Goal: Task Accomplishment & Management: Complete application form

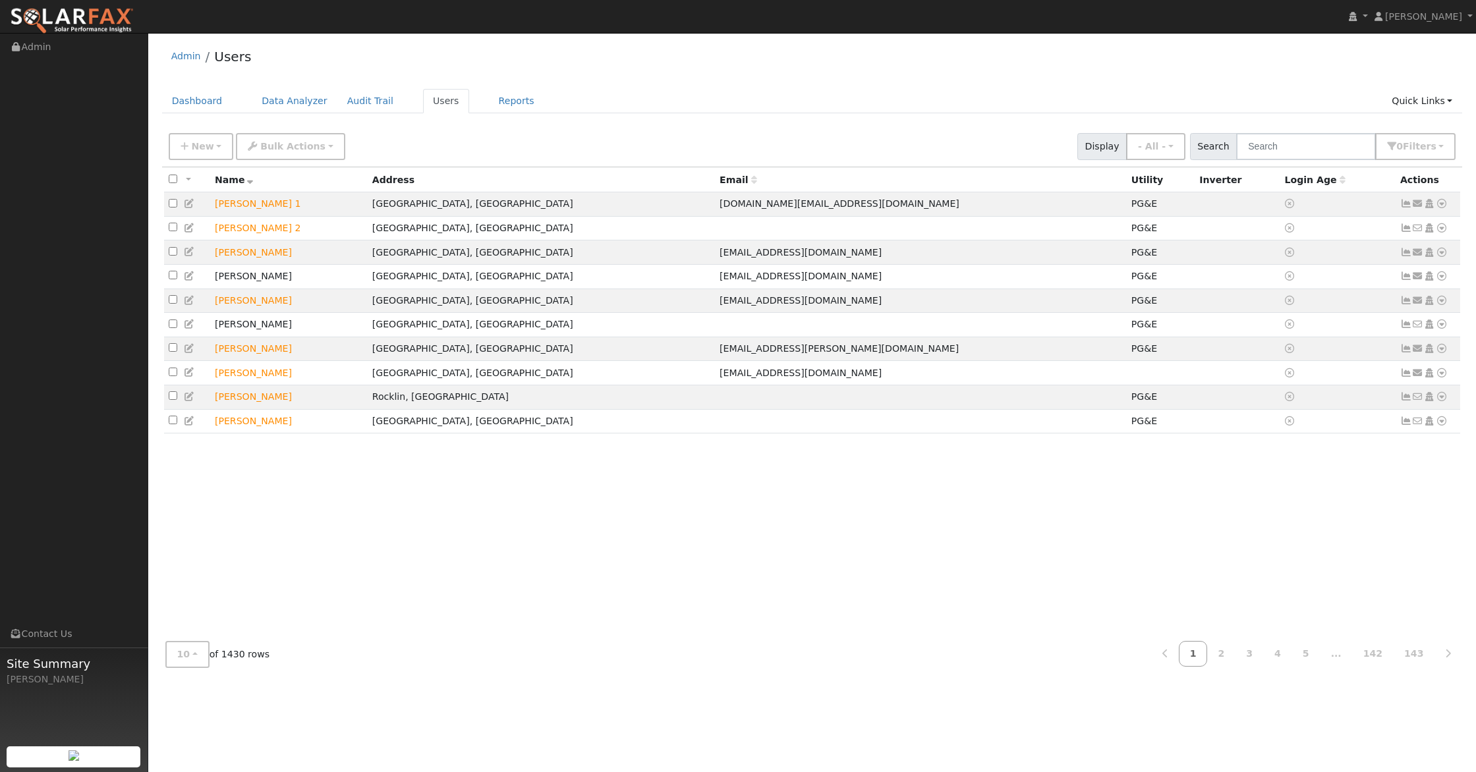
click at [99, 15] on img at bounding box center [72, 21] width 124 height 28
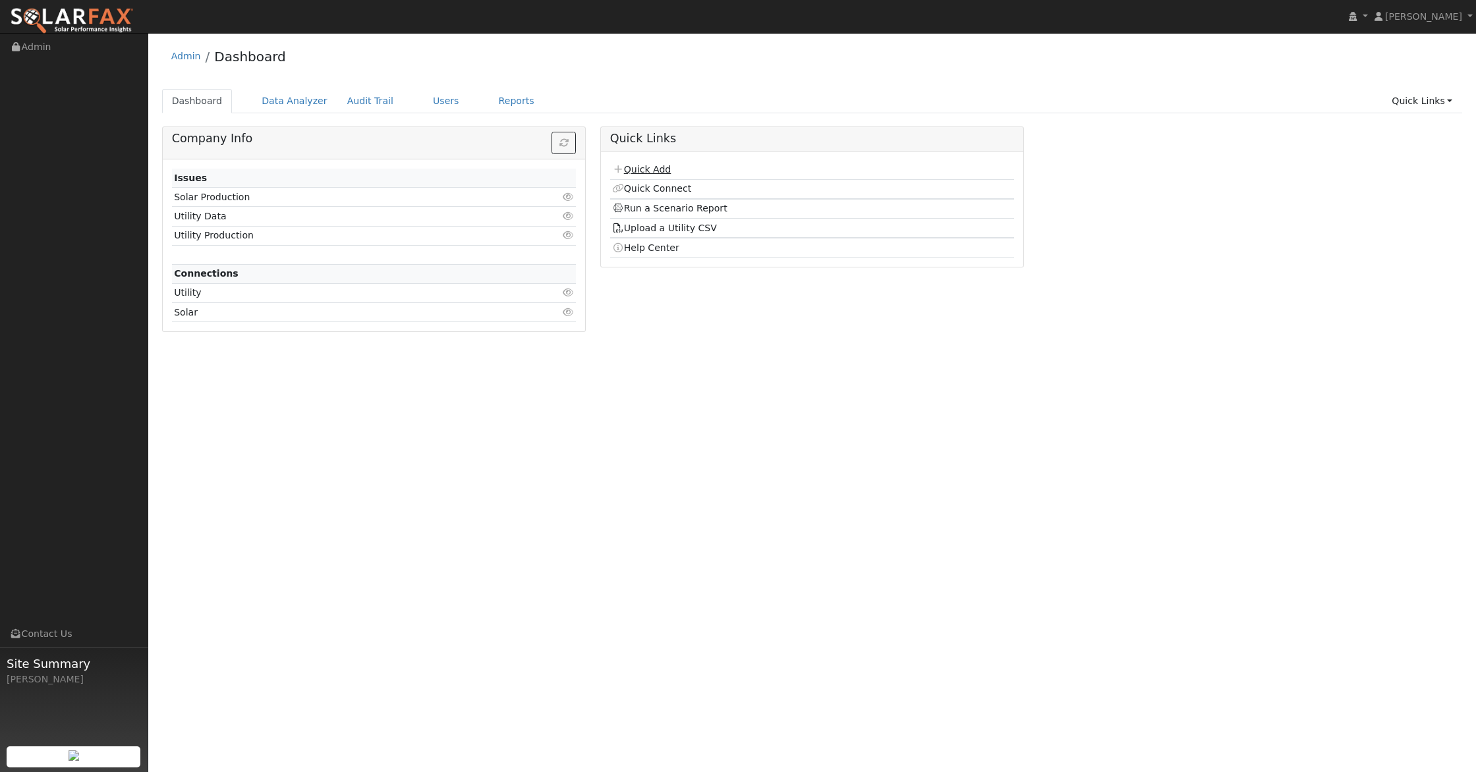
click at [644, 169] on link "Quick Add" at bounding box center [641, 169] width 59 height 11
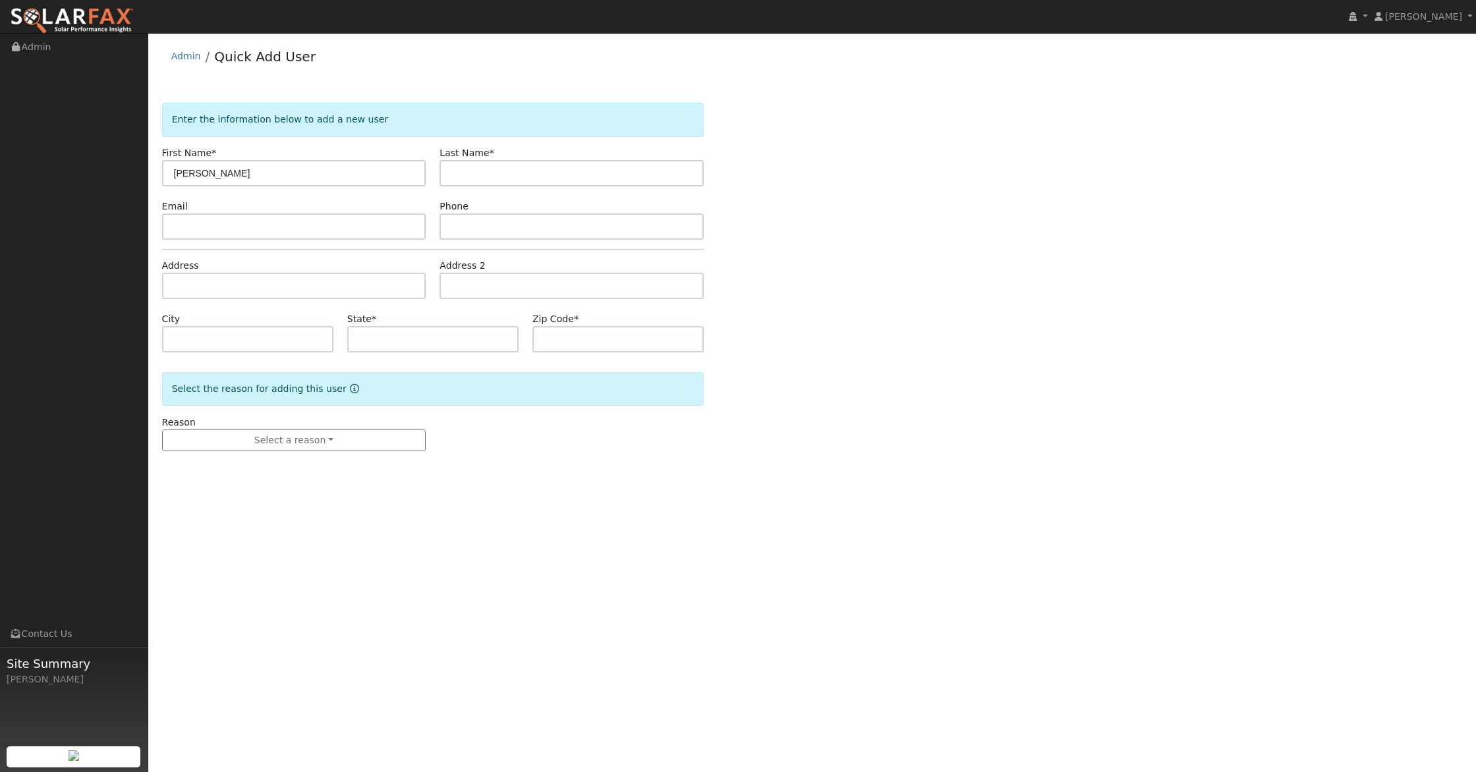
type input "[PERSON_NAME]"
click at [275, 213] on div "Email" at bounding box center [294, 220] width 278 height 40
click at [447, 218] on input "text" at bounding box center [571, 226] width 264 height 26
type input "5303830549"
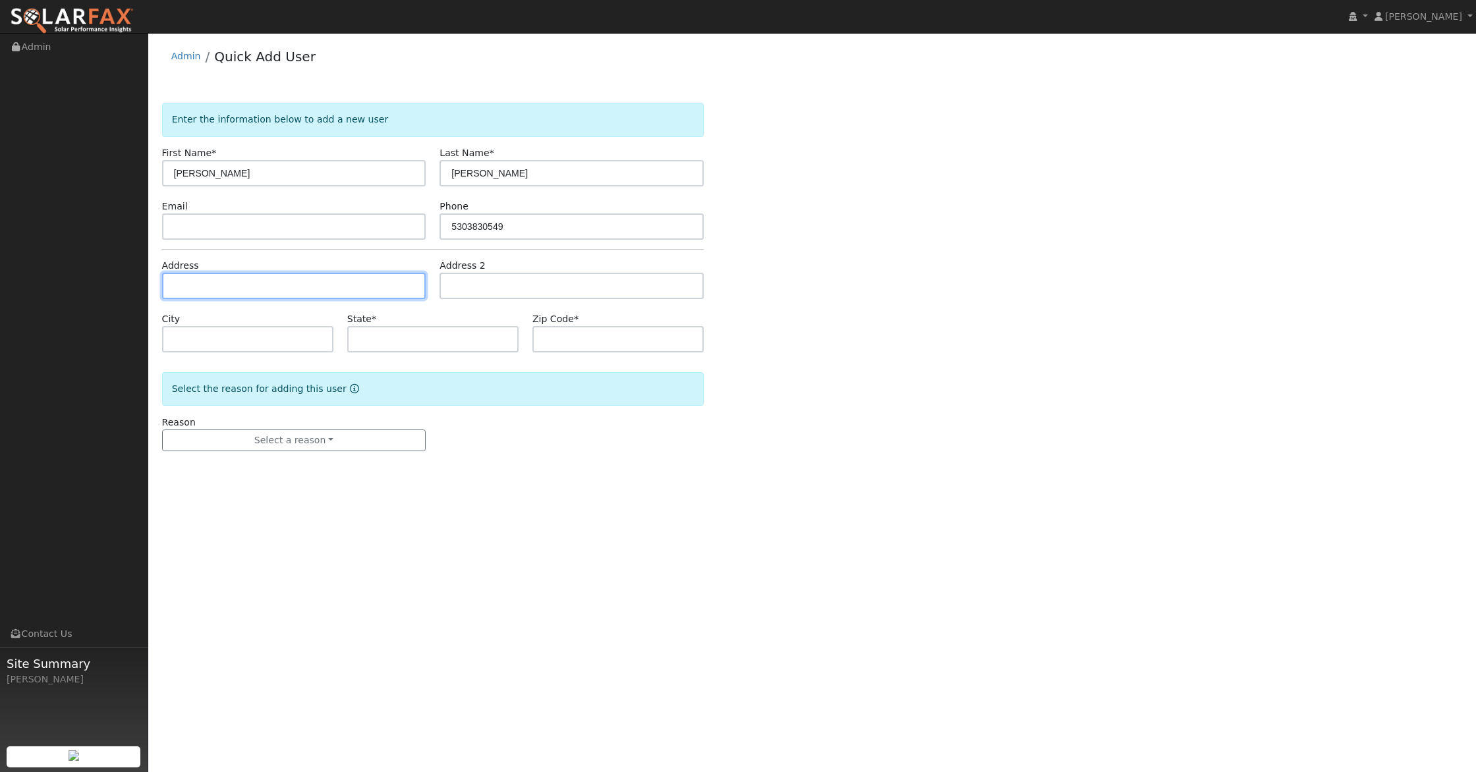
click at [401, 292] on input "text" at bounding box center [294, 286] width 264 height 26
type input "1671 Atlantis Way"
type input "Yuba City"
type input "CA"
type input "95991"
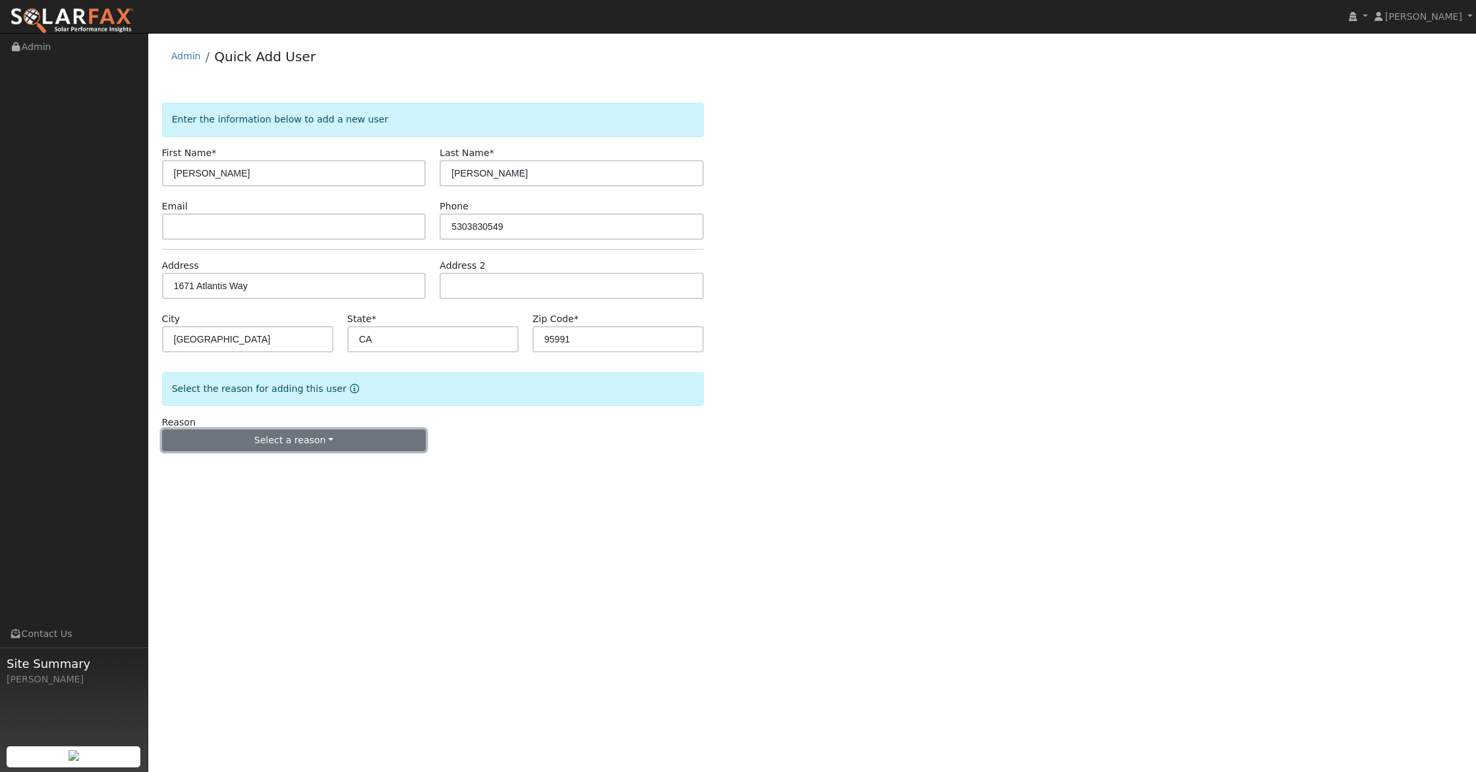
click at [309, 434] on button "Select a reason" at bounding box center [294, 441] width 264 height 22
click at [204, 464] on link "New lead" at bounding box center [236, 468] width 146 height 18
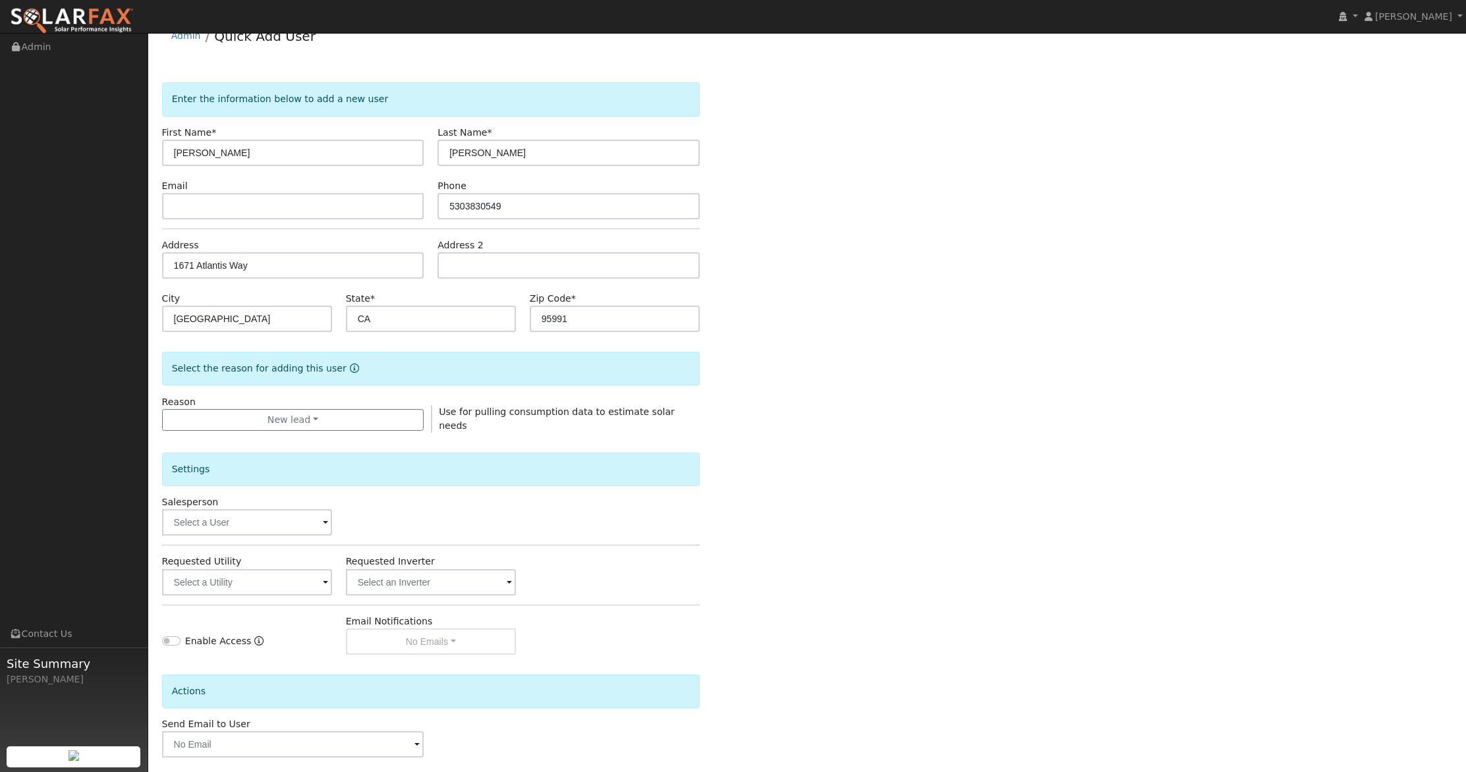
scroll to position [79, 0]
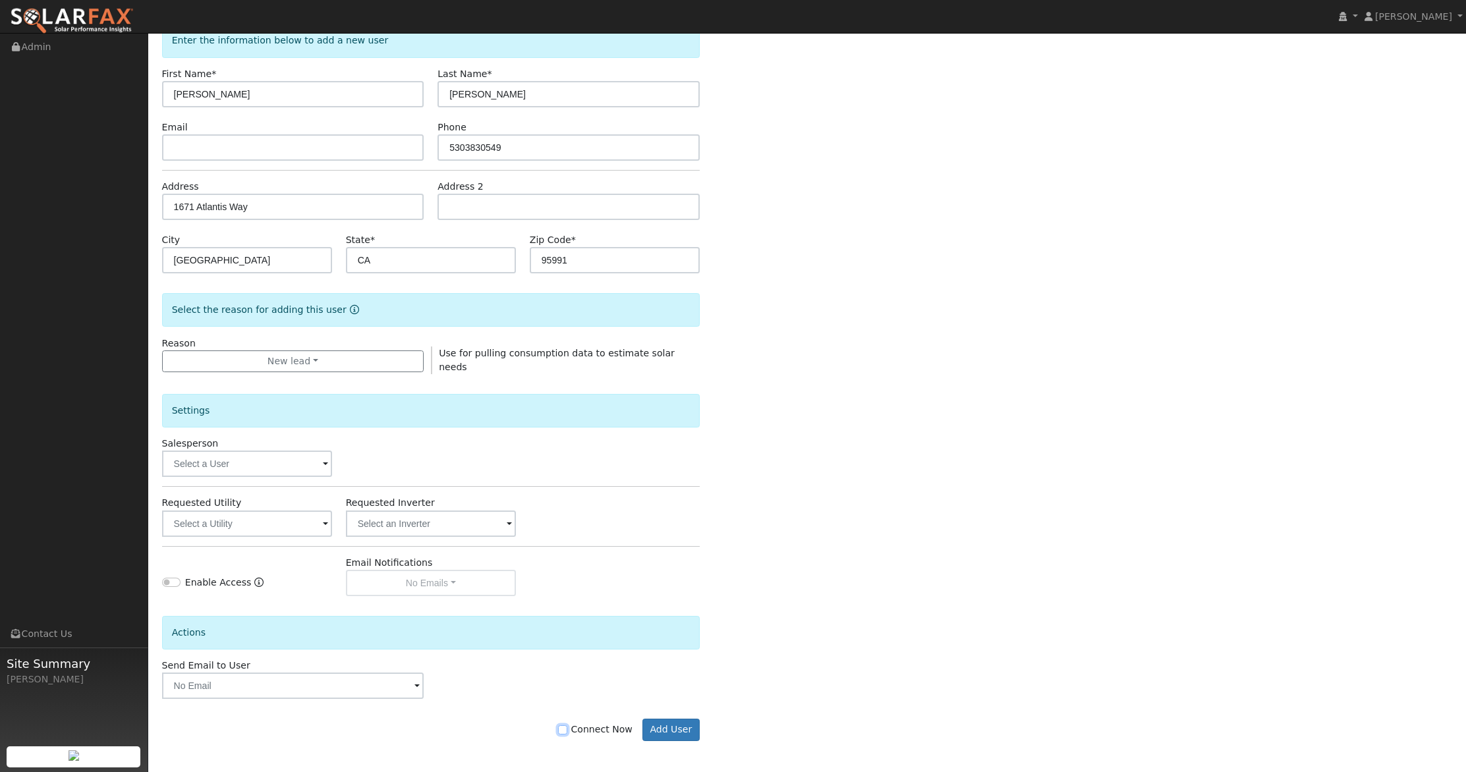
click at [567, 727] on input "Connect Now" at bounding box center [562, 729] width 9 height 9
checkbox input "true"
click at [667, 728] on button "Add User" at bounding box center [670, 730] width 57 height 22
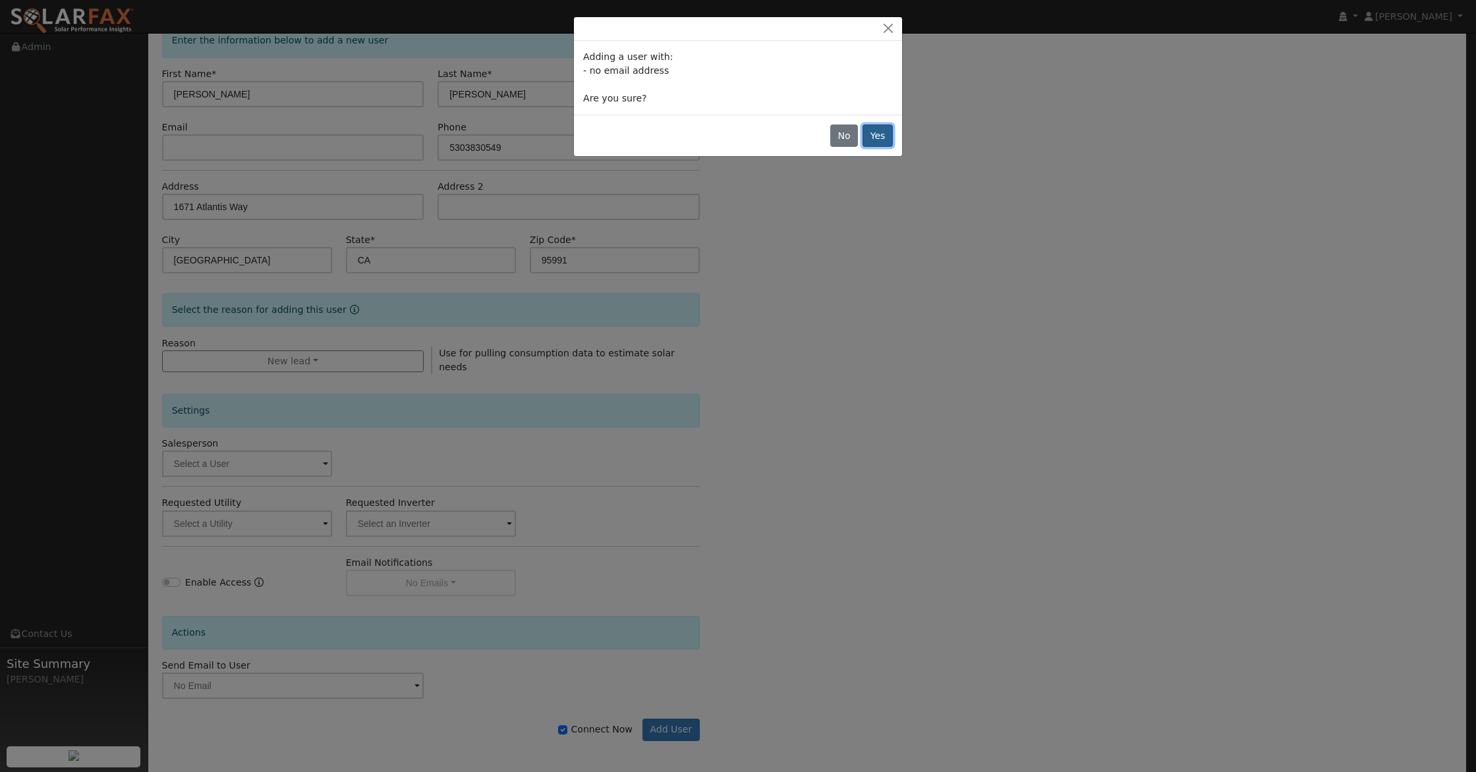
click at [884, 134] on button "Yes" at bounding box center [877, 136] width 30 height 22
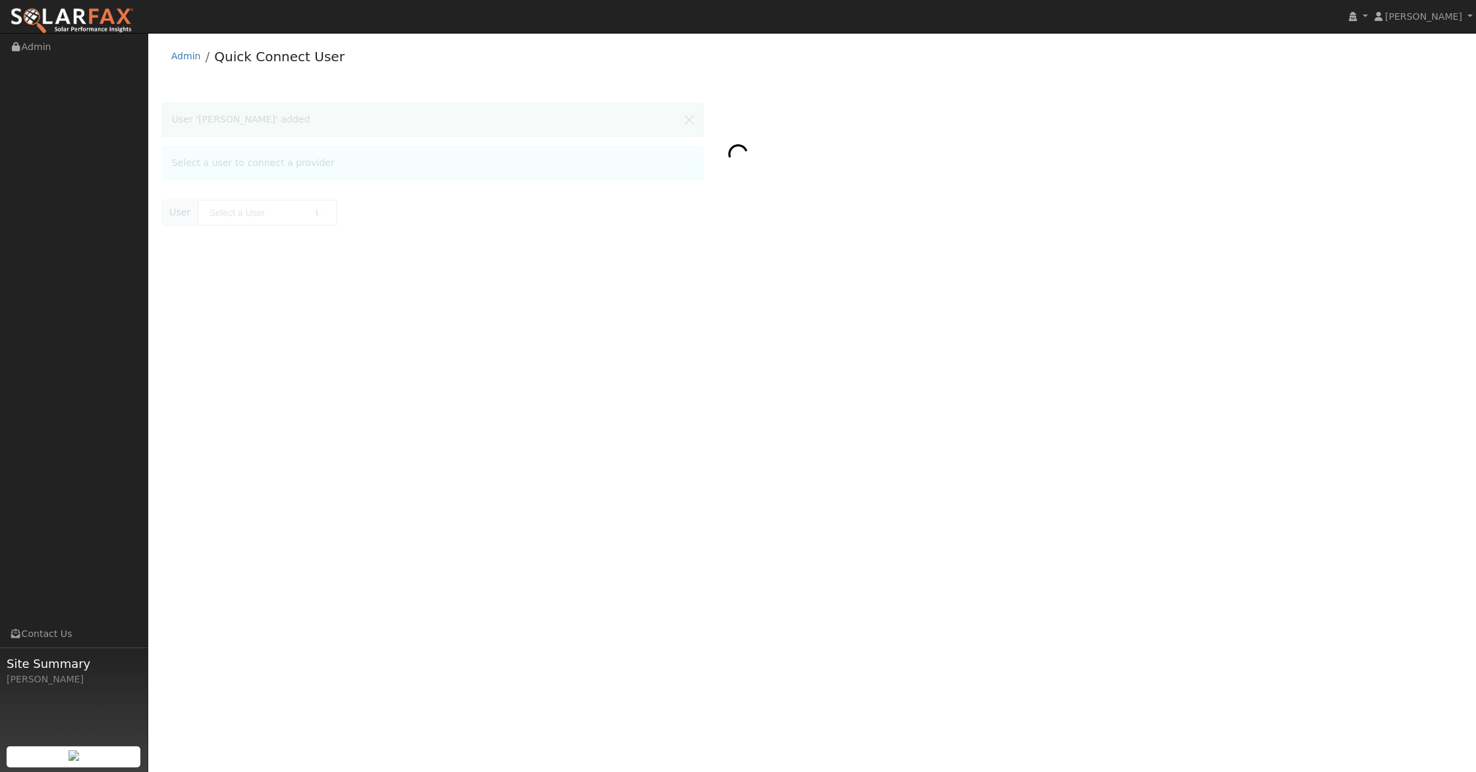
type input "Matt Ellis"
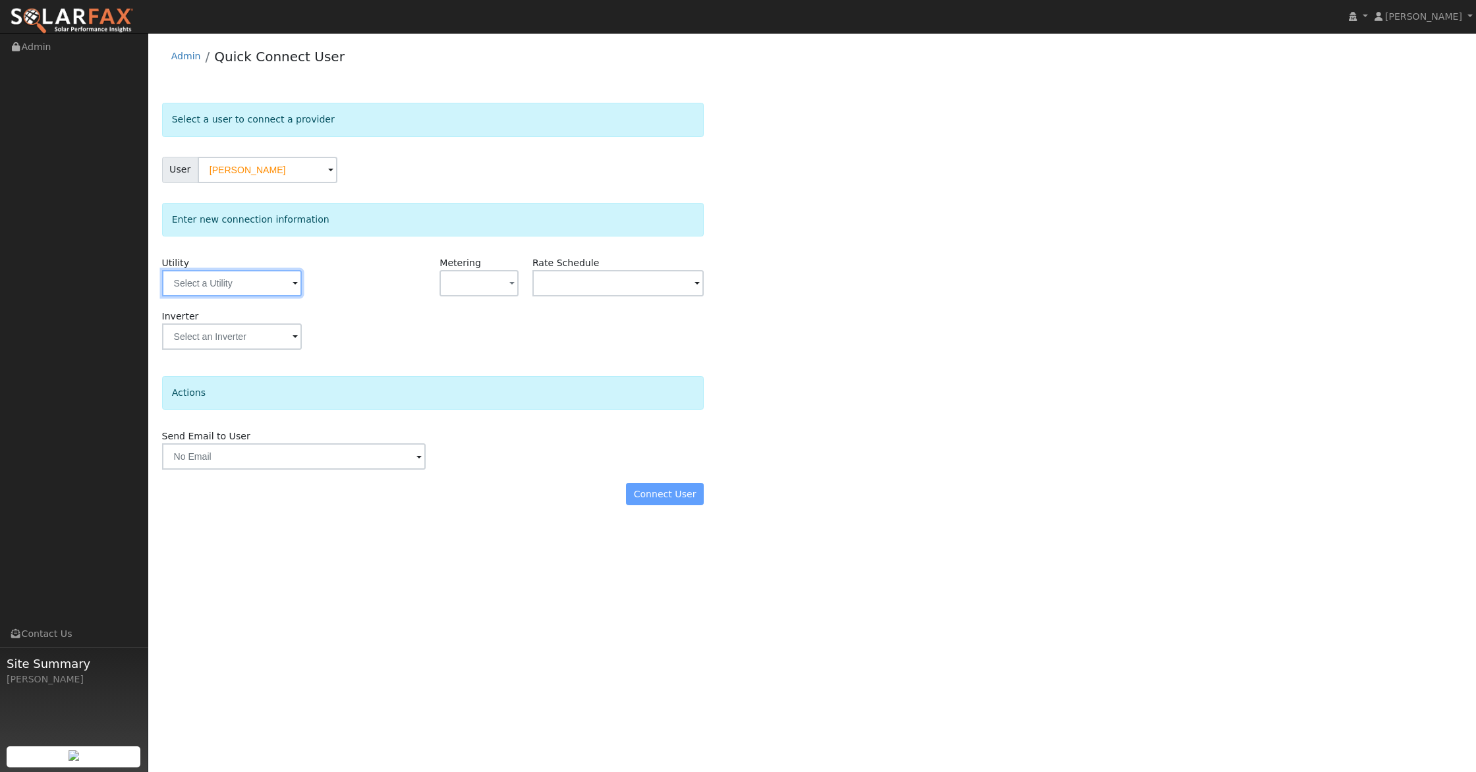
click at [248, 293] on input "text" at bounding box center [232, 283] width 140 height 26
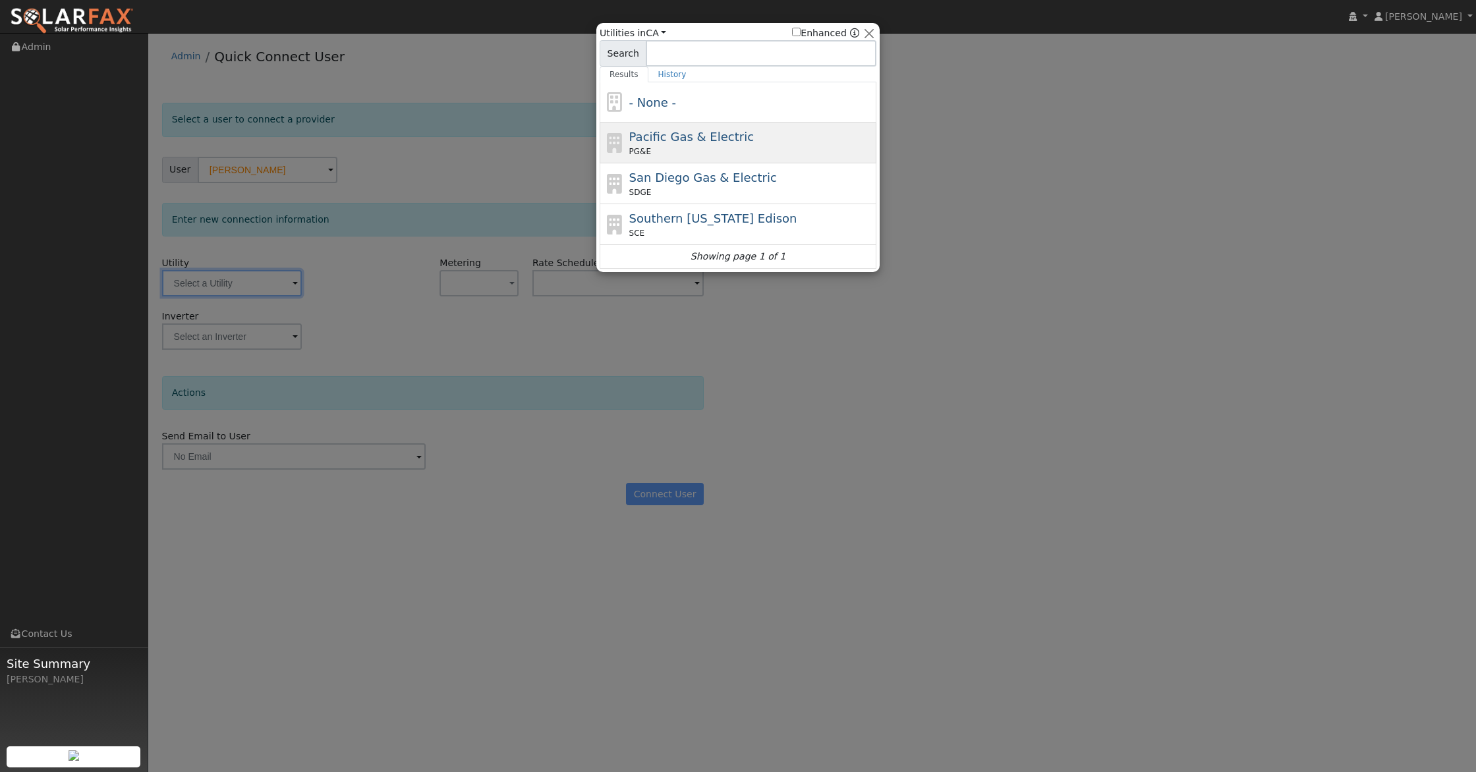
click at [721, 132] on span "Pacific Gas & Electric" at bounding box center [691, 137] width 125 height 14
type input "PG&E"
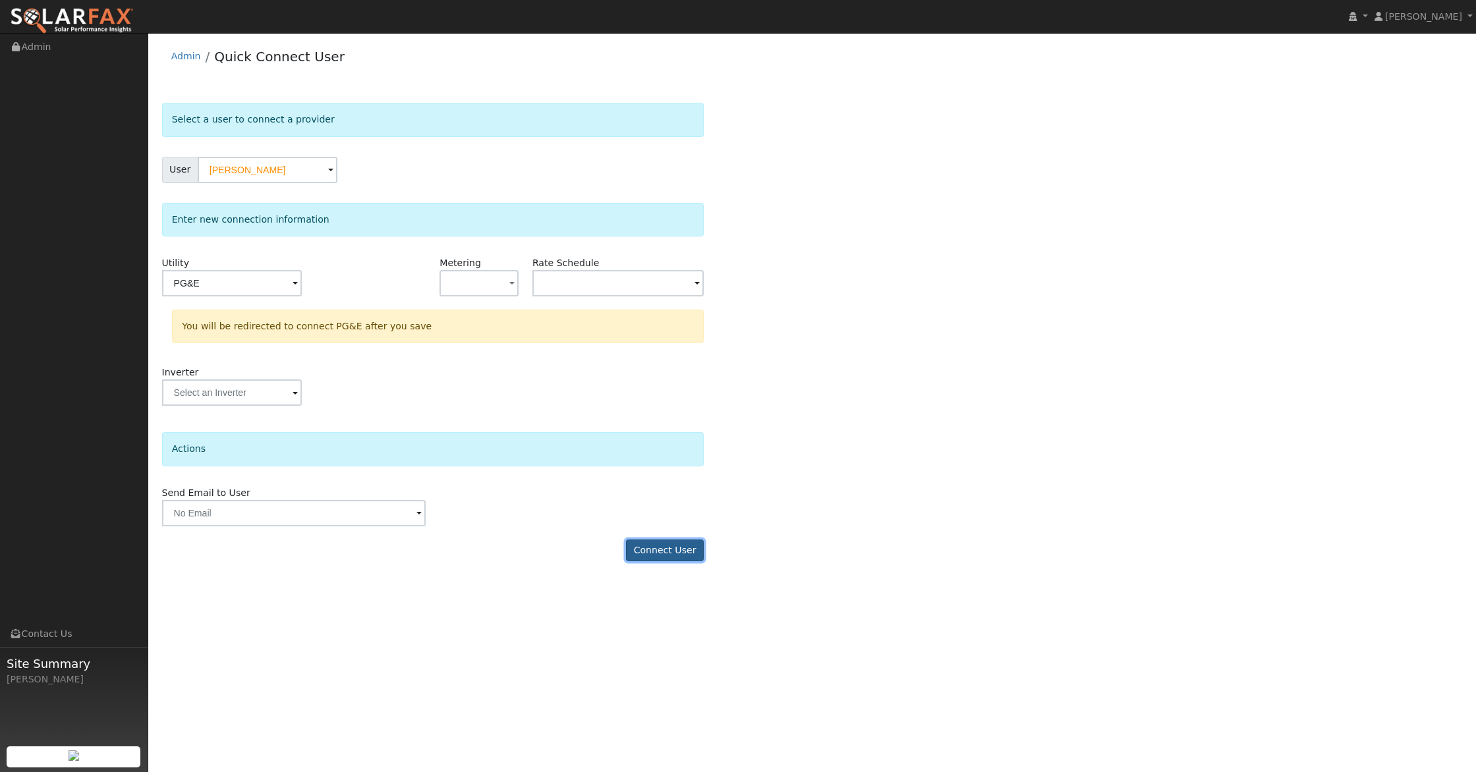
click at [662, 549] on button "Connect User" at bounding box center [665, 551] width 78 height 22
